Goal: Information Seeking & Learning: Learn about a topic

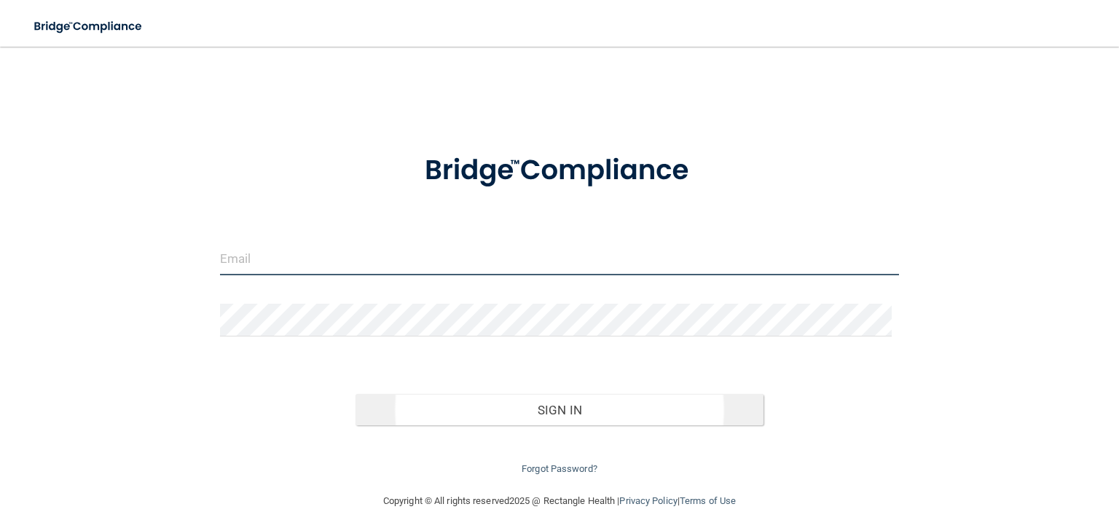
type input "[EMAIL_ADDRESS][DOMAIN_NAME]"
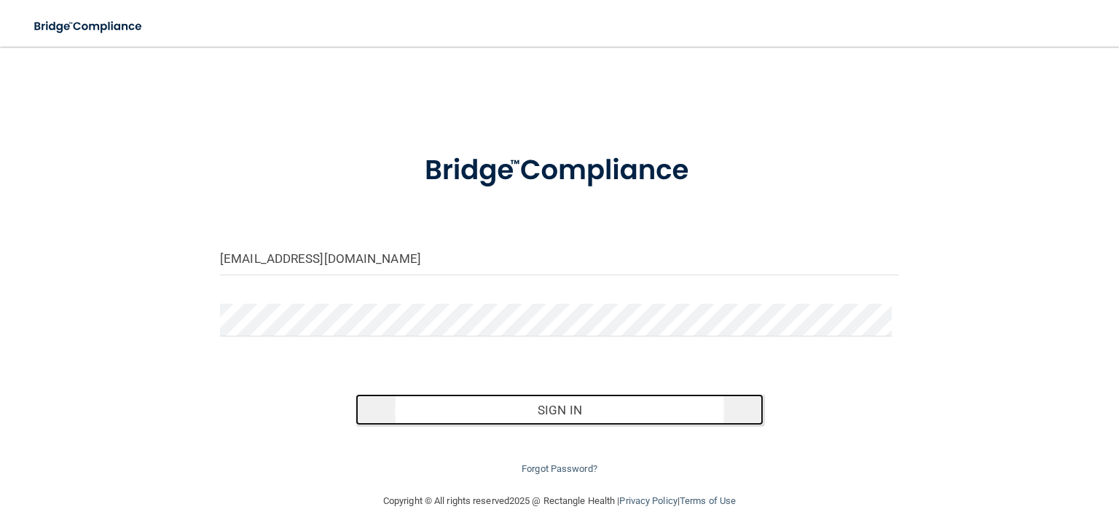
click at [506, 406] on button "Sign In" at bounding box center [559, 410] width 407 height 32
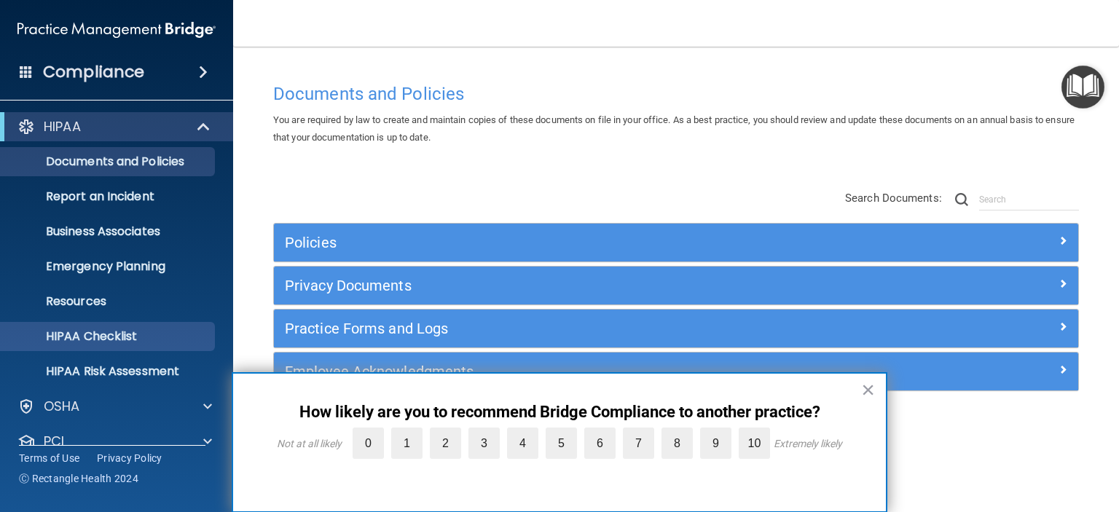
scroll to position [92, 0]
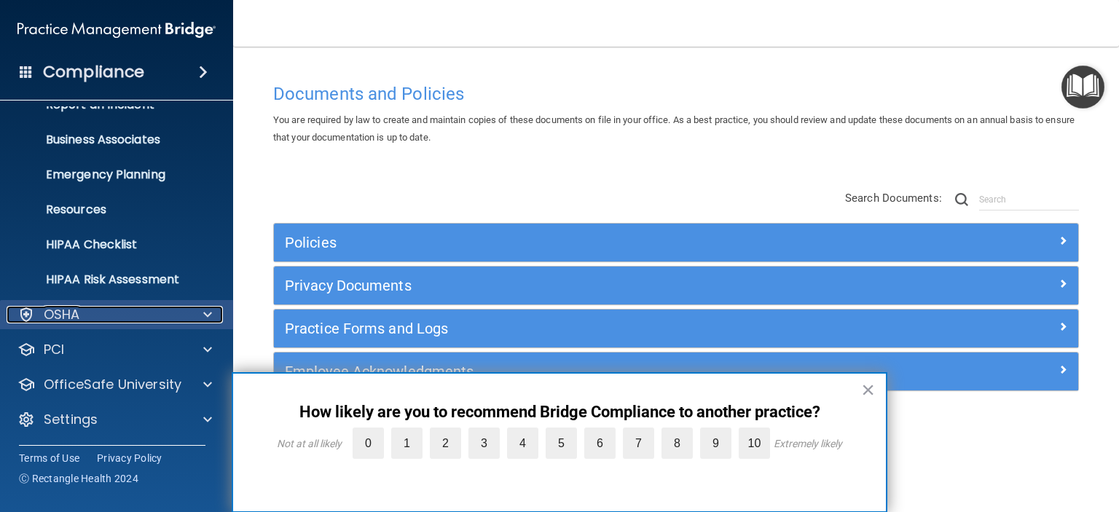
click at [205, 317] on span at bounding box center [207, 314] width 9 height 17
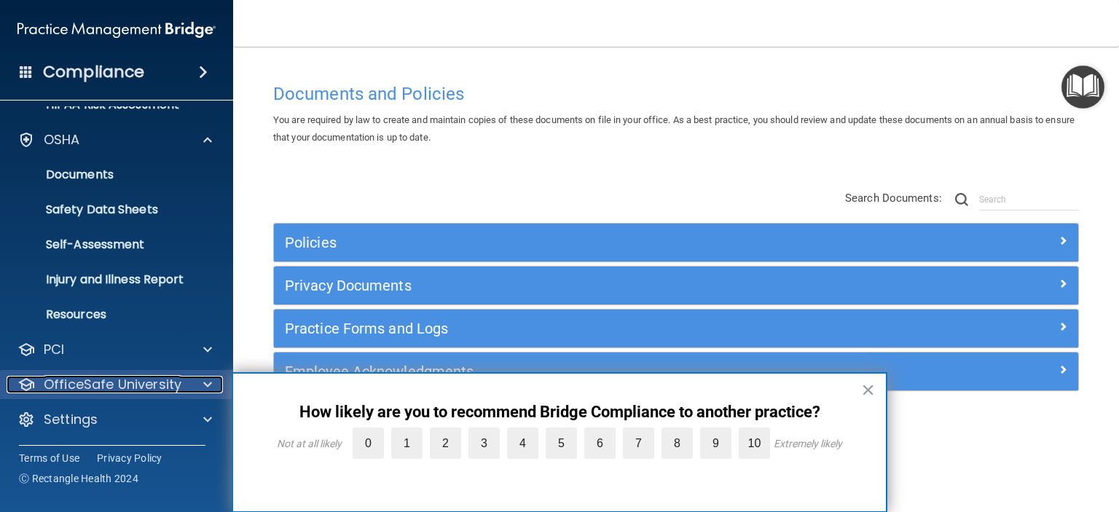
click at [200, 381] on div at bounding box center [205, 384] width 36 height 17
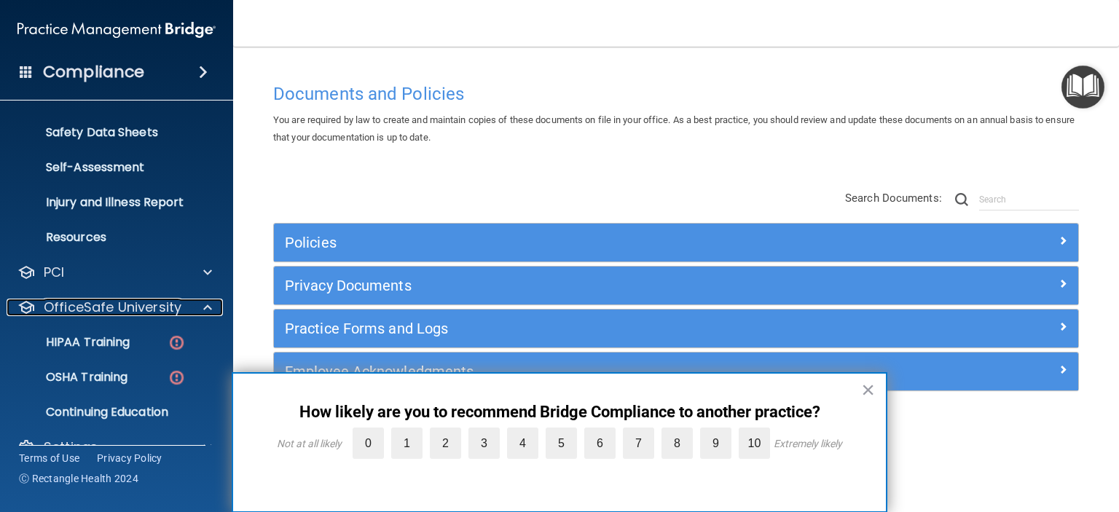
scroll to position [372, 0]
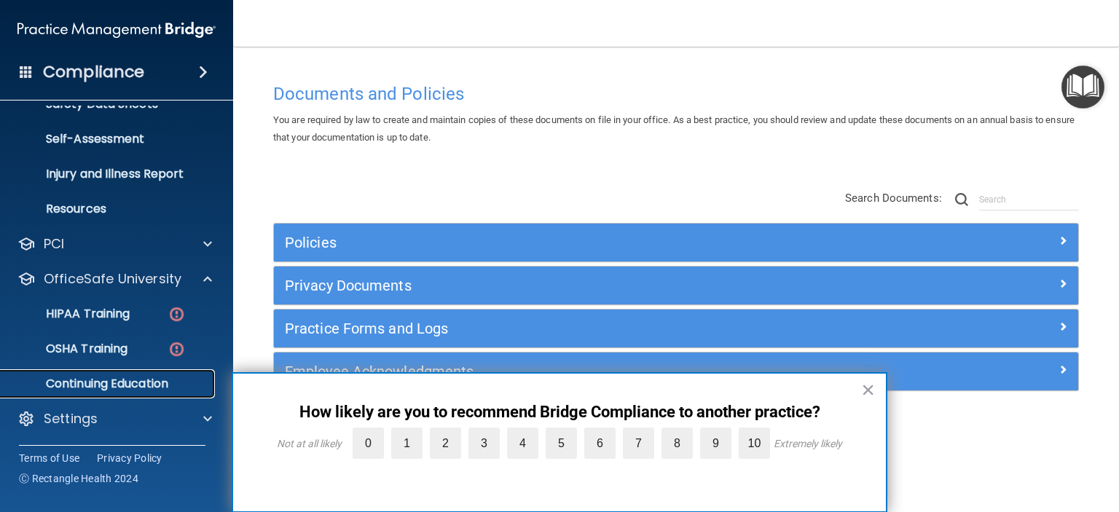
click at [152, 377] on p "Continuing Education" at bounding box center [108, 384] width 199 height 15
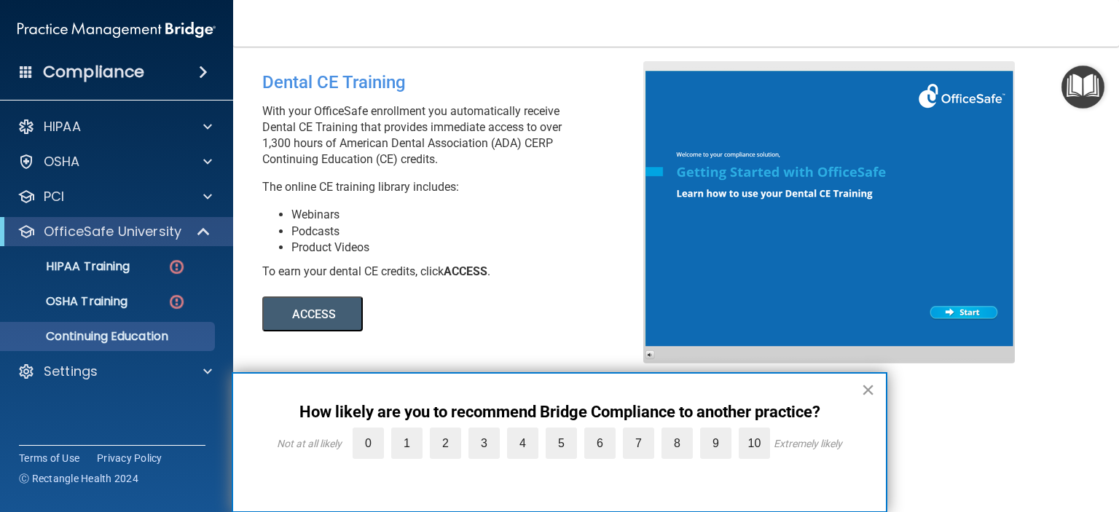
click at [865, 391] on button "×" at bounding box center [868, 389] width 14 height 23
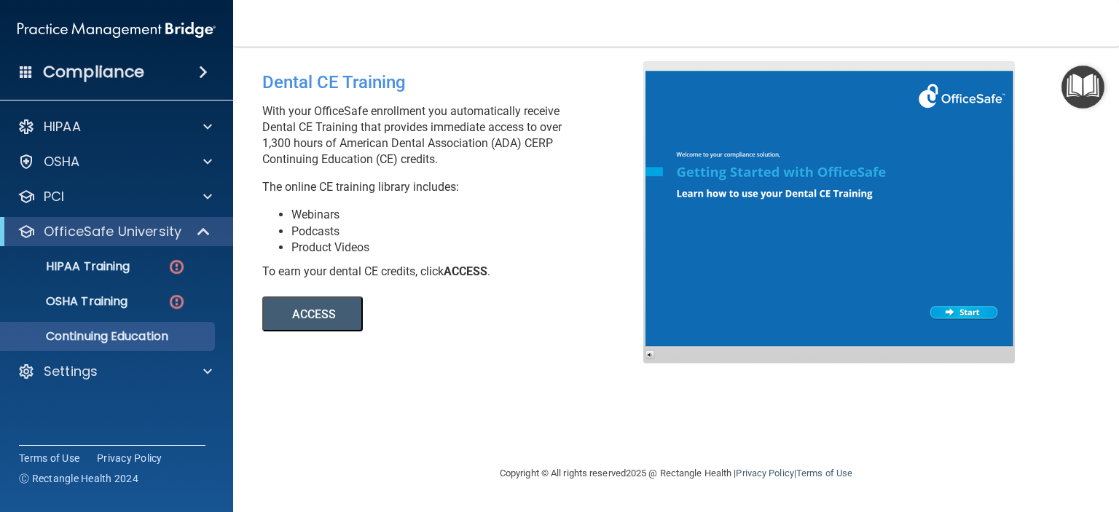
click at [308, 308] on button "ACCESS" at bounding box center [312, 314] width 101 height 35
